Goal: Complete application form

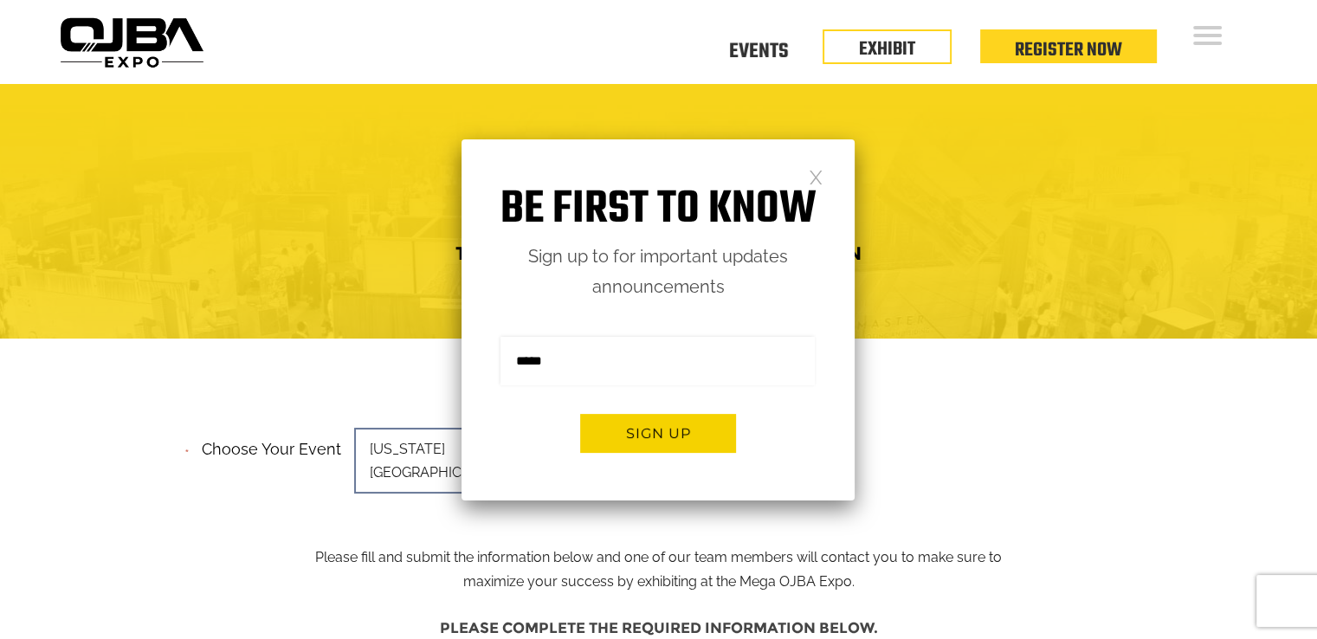
click at [814, 171] on link at bounding box center [816, 176] width 15 height 15
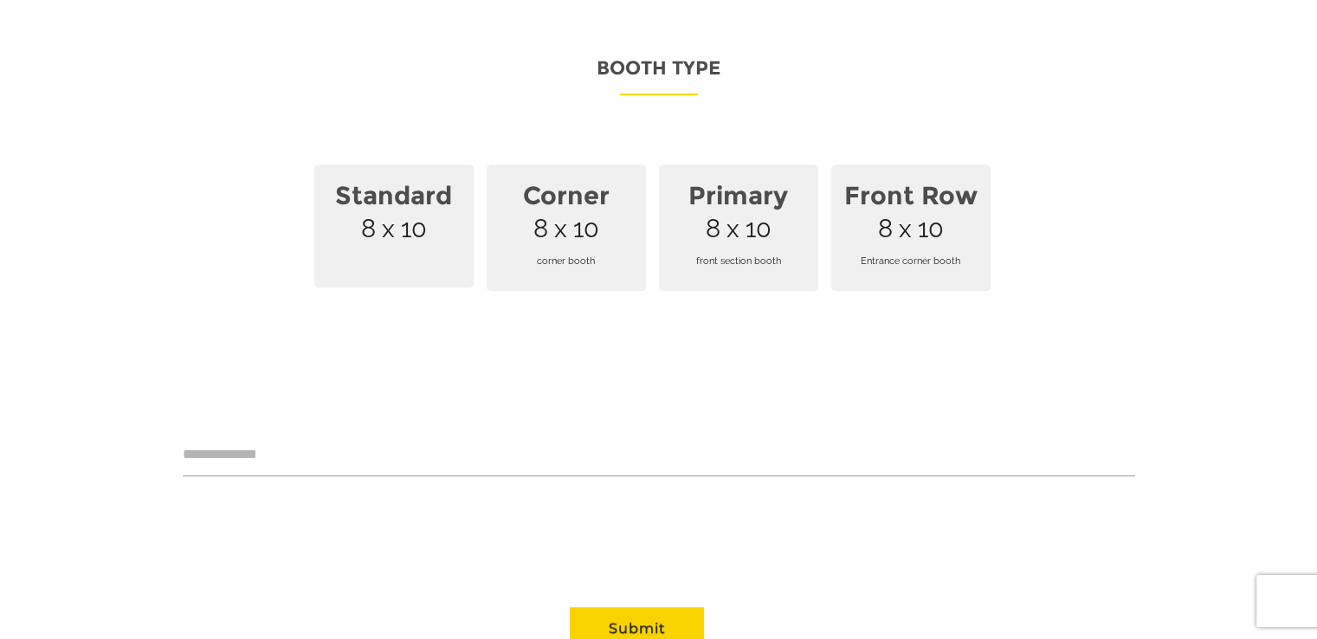
click at [381, 190] on span "Standard 8 x 10" at bounding box center [393, 225] width 159 height 123
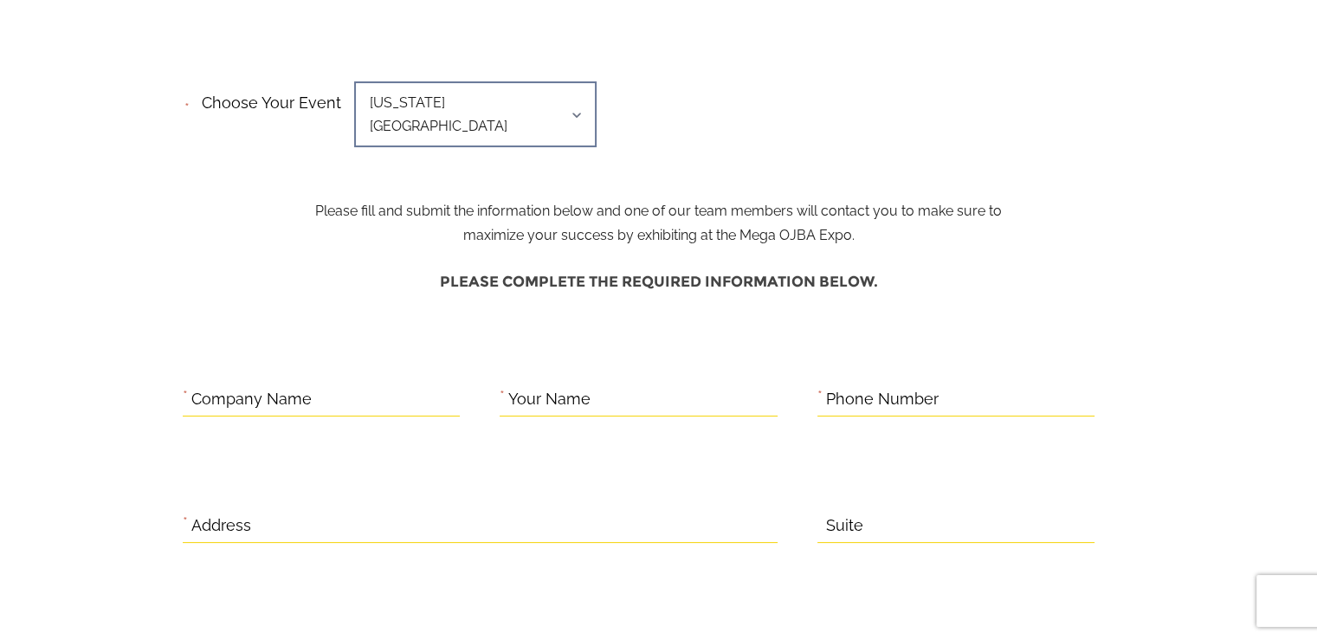
scroll to position [173, 0]
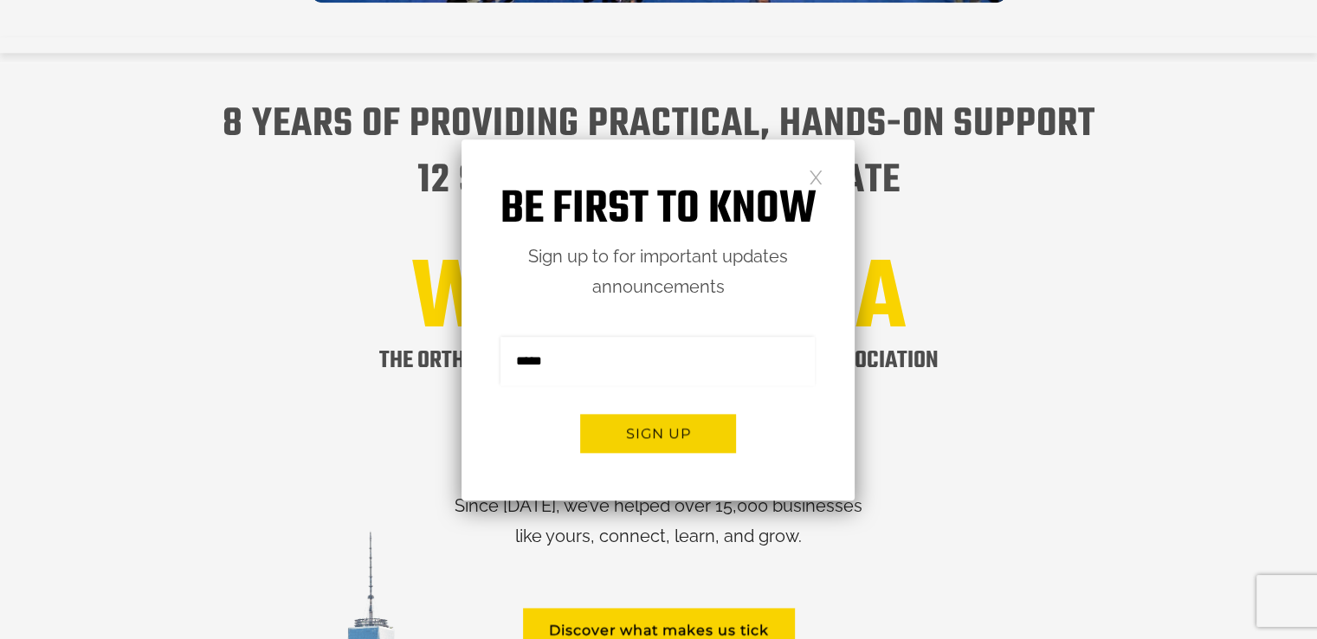
click at [816, 177] on link at bounding box center [816, 176] width 15 height 15
